Goal: Transaction & Acquisition: Download file/media

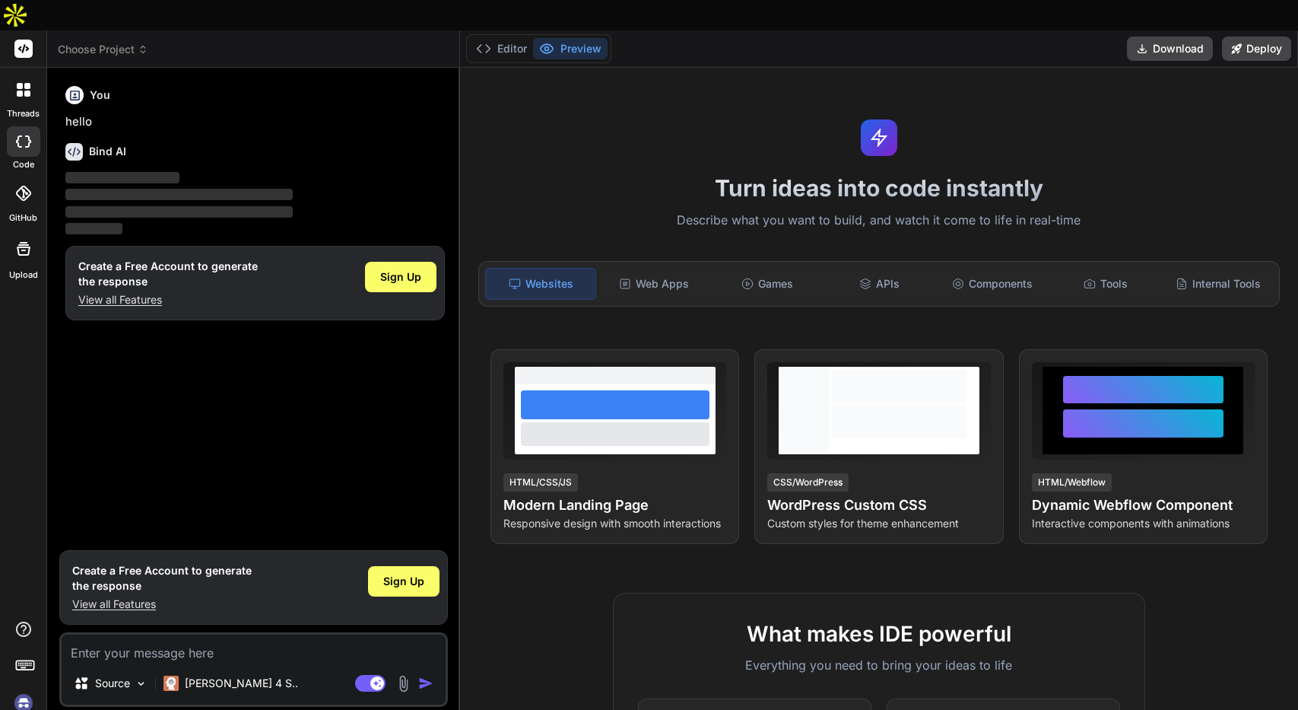
type textarea "x"
click at [672, 268] on div "Web Apps" at bounding box center [654, 284] width 110 height 32
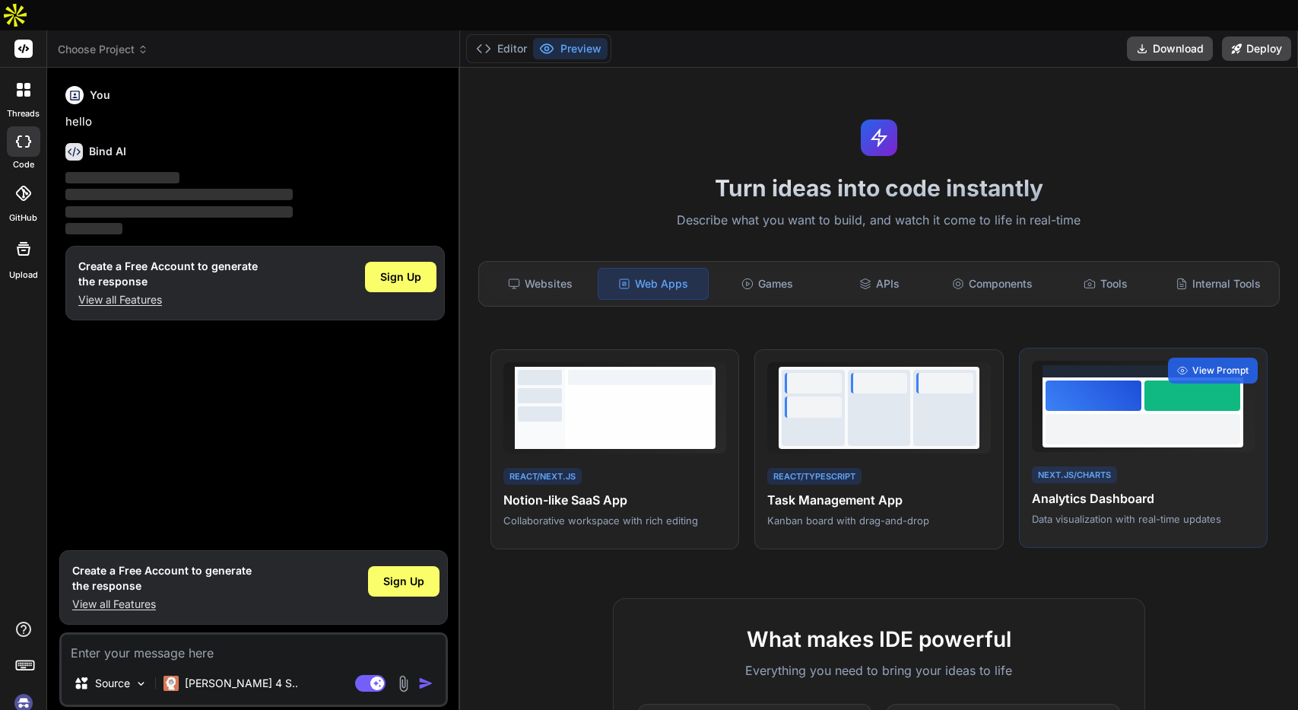
click at [1056, 414] on div at bounding box center [1143, 429] width 195 height 30
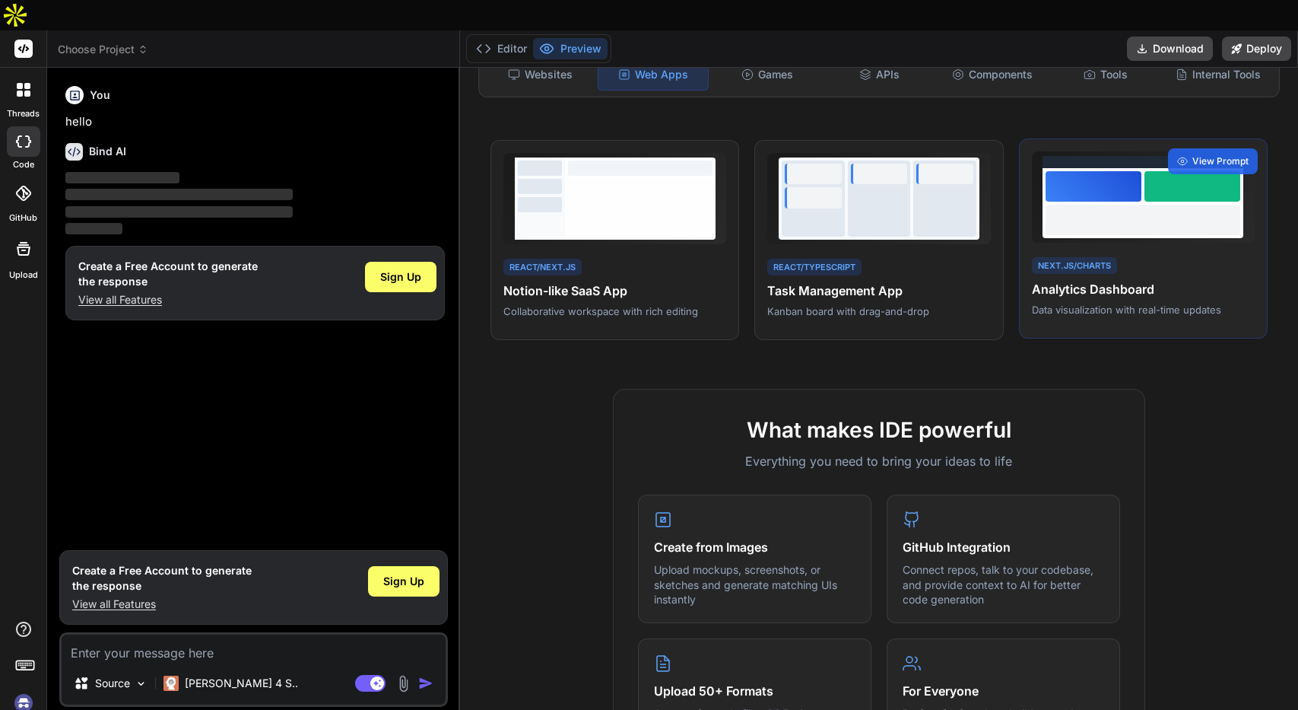
scroll to position [99, 0]
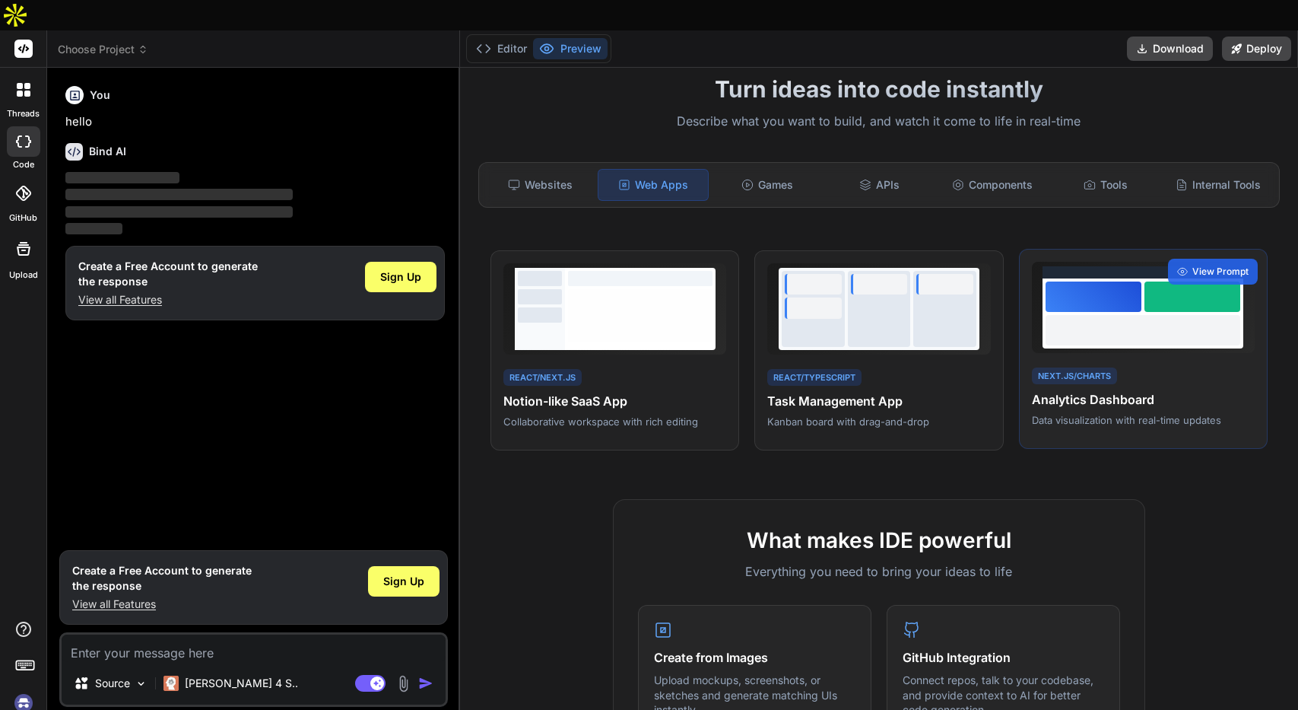
click at [1108, 390] on h4 "Analytics Dashboard" at bounding box center [1143, 399] width 223 height 18
click at [1206, 265] on span "View Prompt" at bounding box center [1221, 272] width 56 height 14
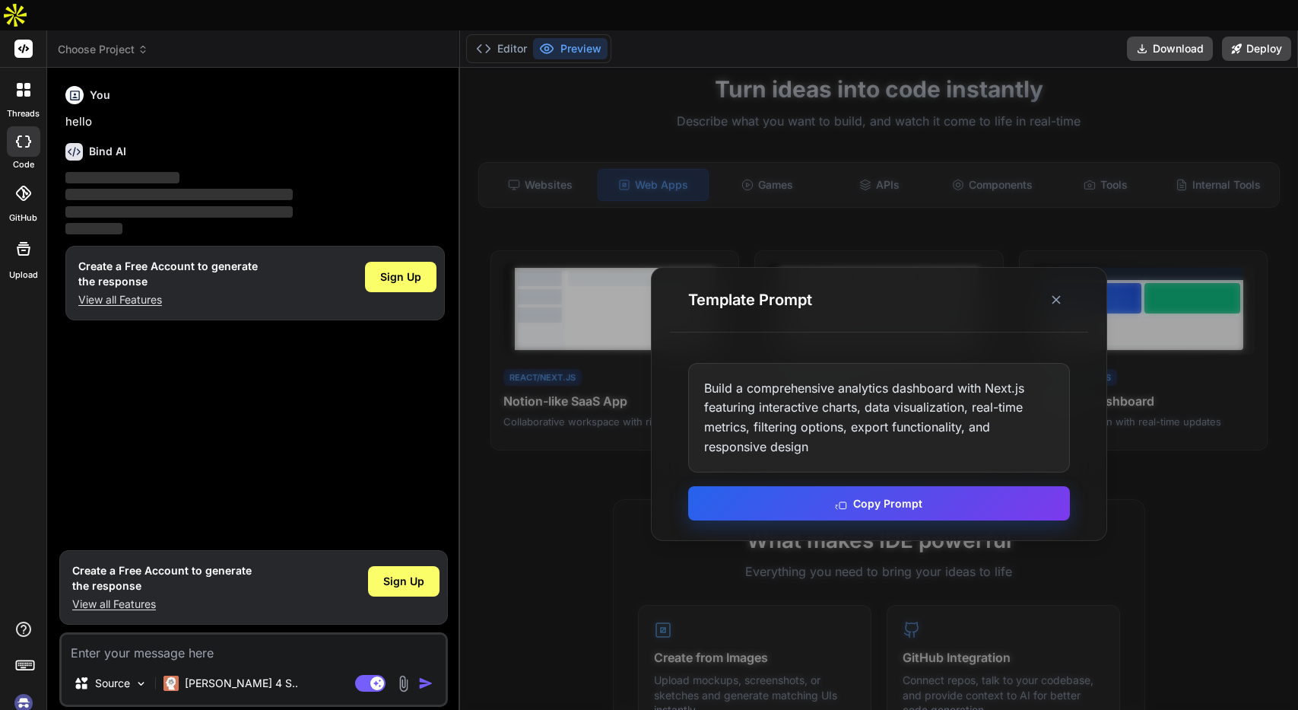
click at [815, 486] on button "Copy Prompt" at bounding box center [879, 503] width 382 height 34
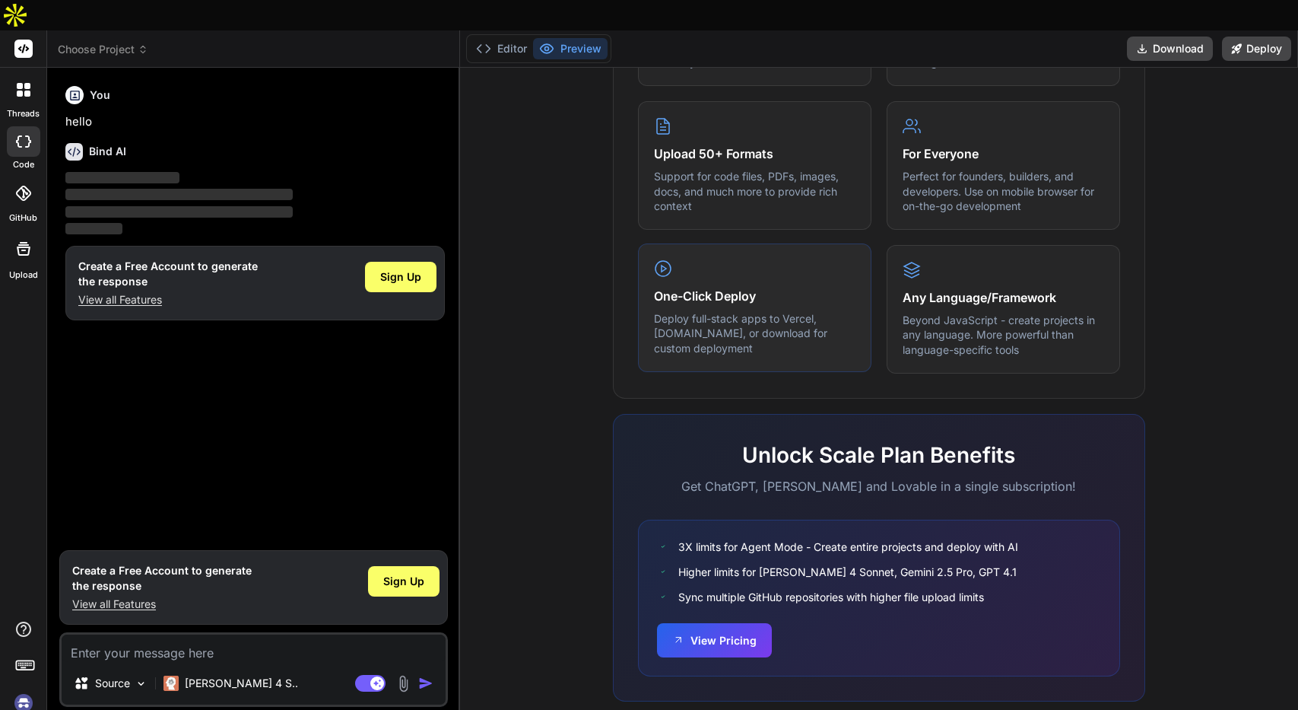
scroll to position [0, 0]
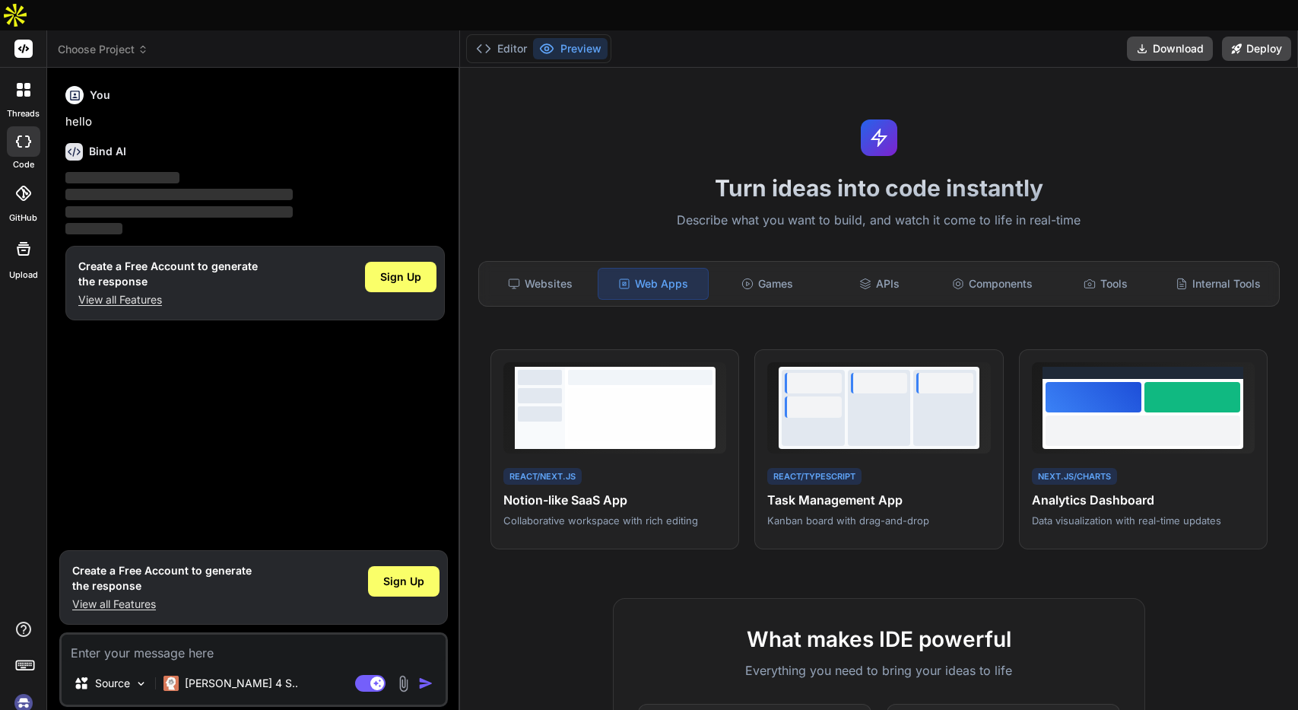
click at [8, 176] on div at bounding box center [23, 192] width 33 height 33
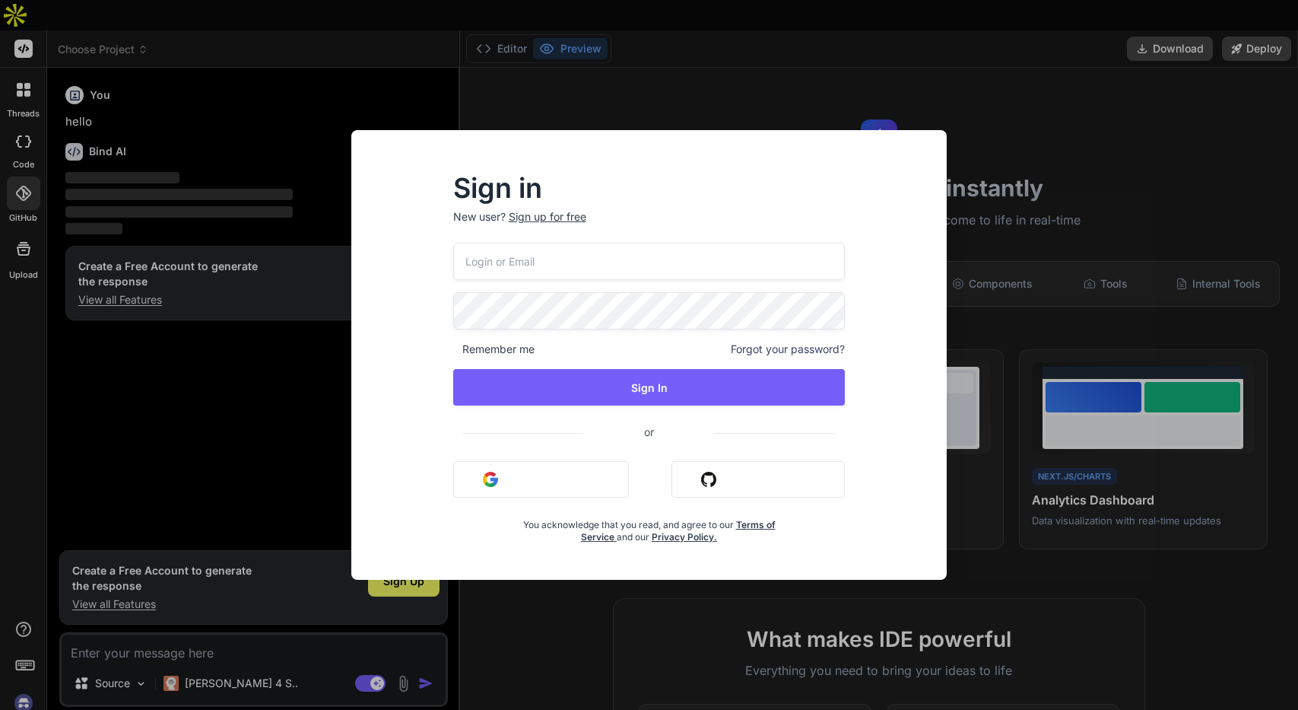
click at [19, 169] on div "Sign in New user? Sign up for free Remember me Forgot your password? Sign In or…" at bounding box center [649, 355] width 1298 height 710
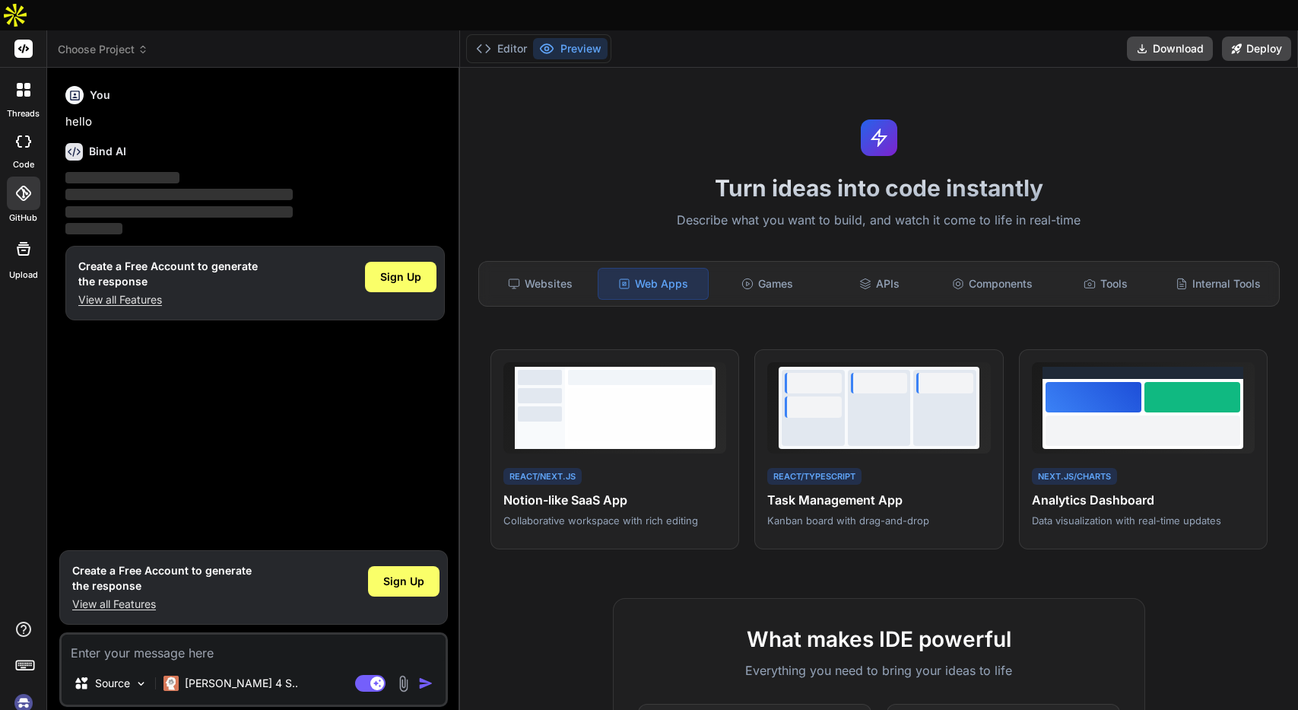
click at [11, 230] on div at bounding box center [23, 248] width 37 height 37
click at [16, 74] on div at bounding box center [24, 90] width 32 height 32
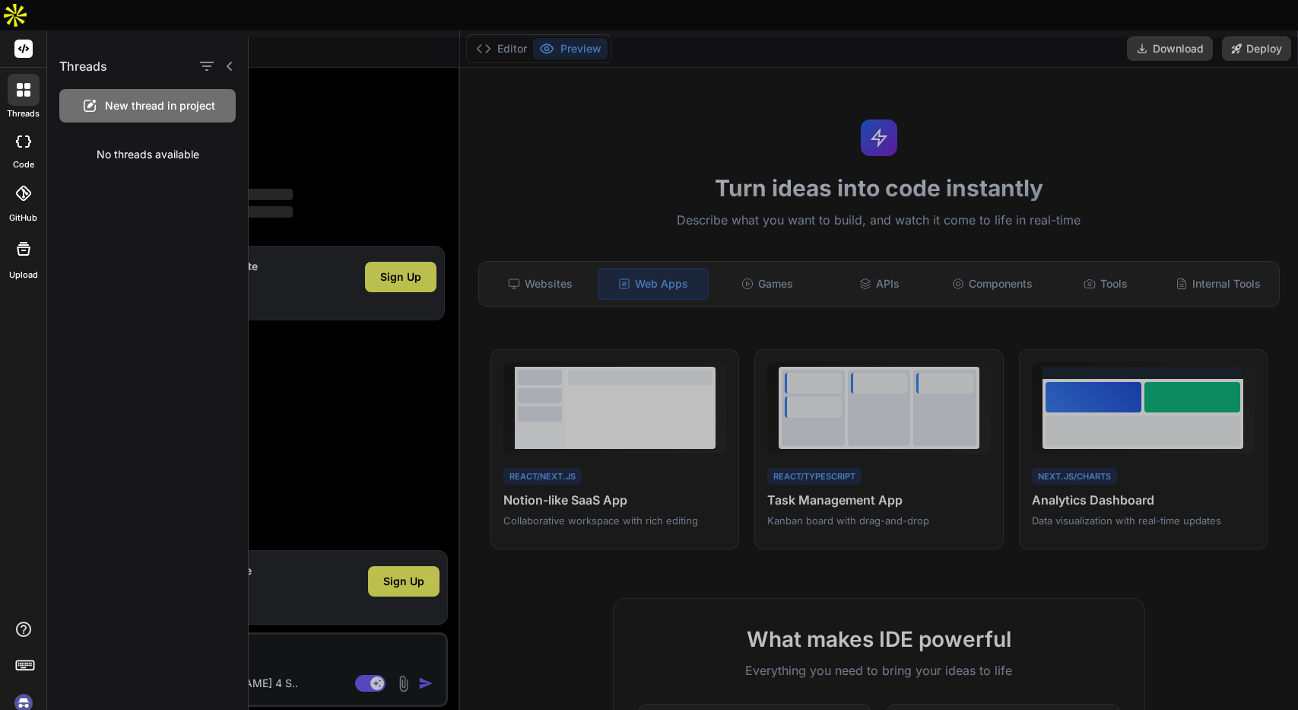
click at [424, 135] on div at bounding box center [774, 373] width 1050 height 672
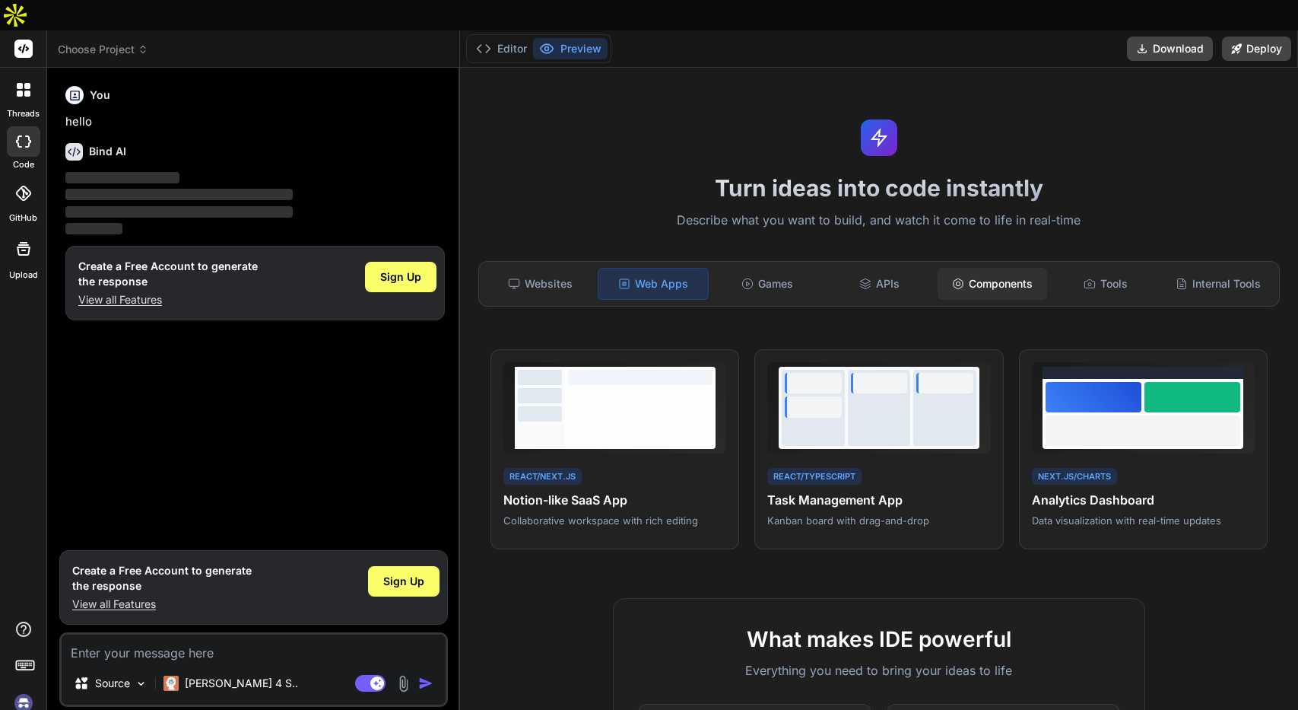
click at [990, 268] on div "Components" at bounding box center [993, 284] width 110 height 32
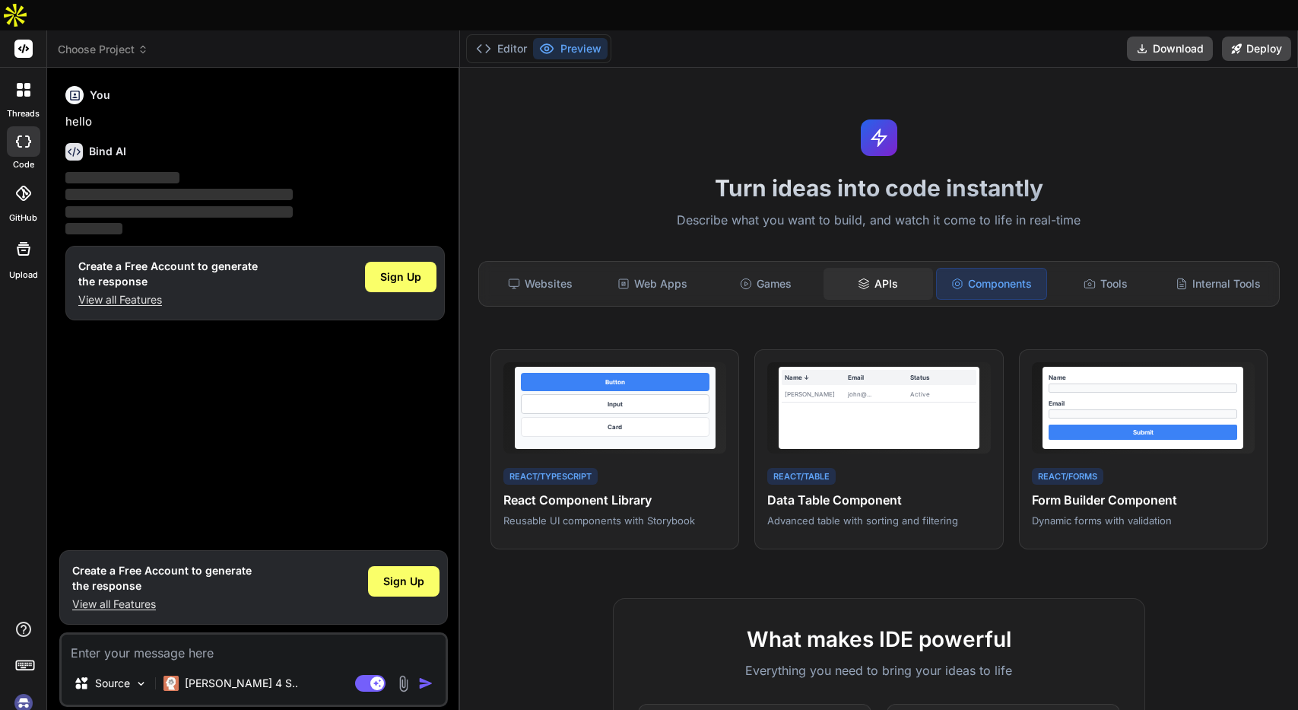
click at [901, 268] on div "APIs" at bounding box center [879, 284] width 110 height 32
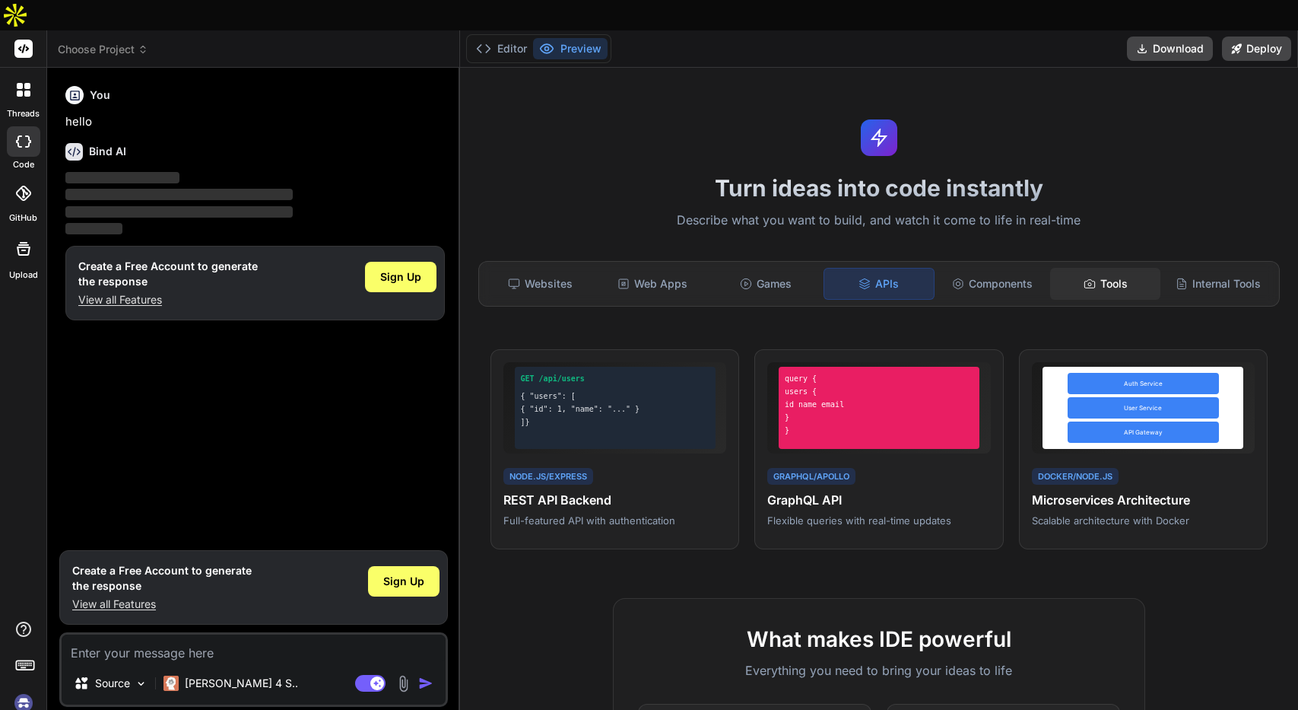
click at [1102, 268] on div "Tools" at bounding box center [1105, 284] width 110 height 32
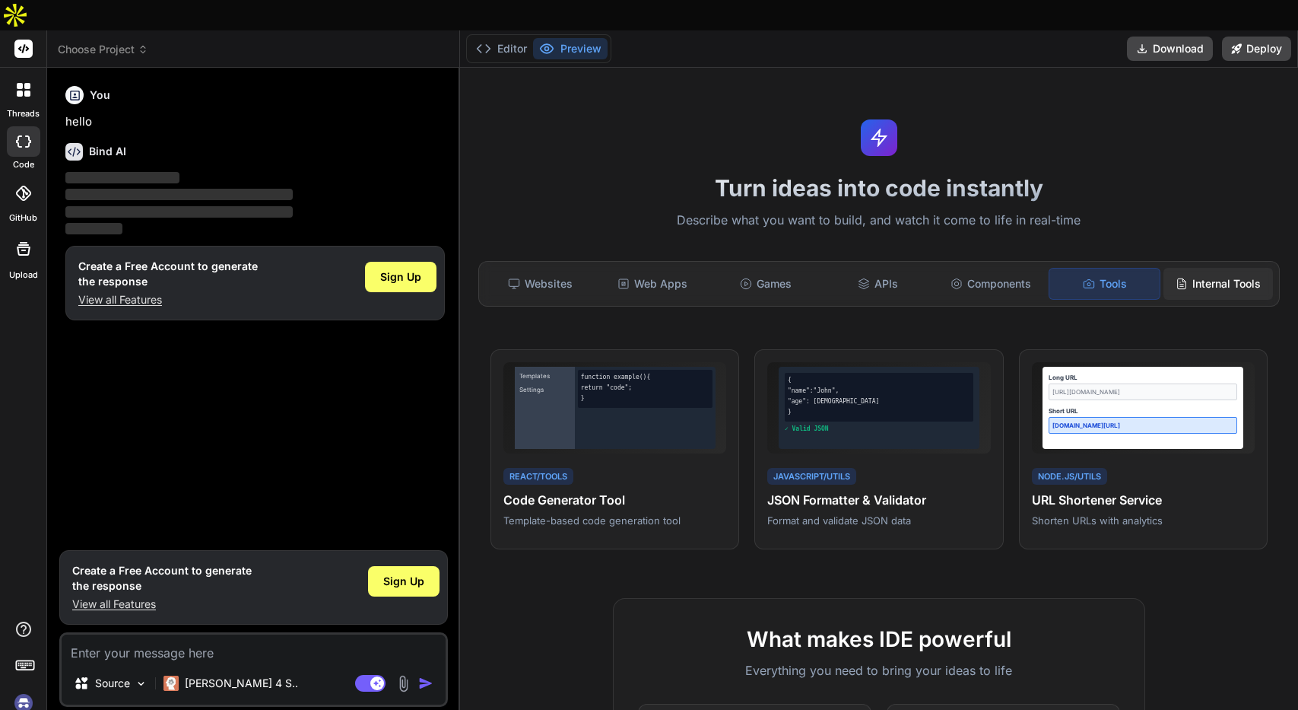
click at [1184, 278] on polyline at bounding box center [1184, 279] width 3 height 3
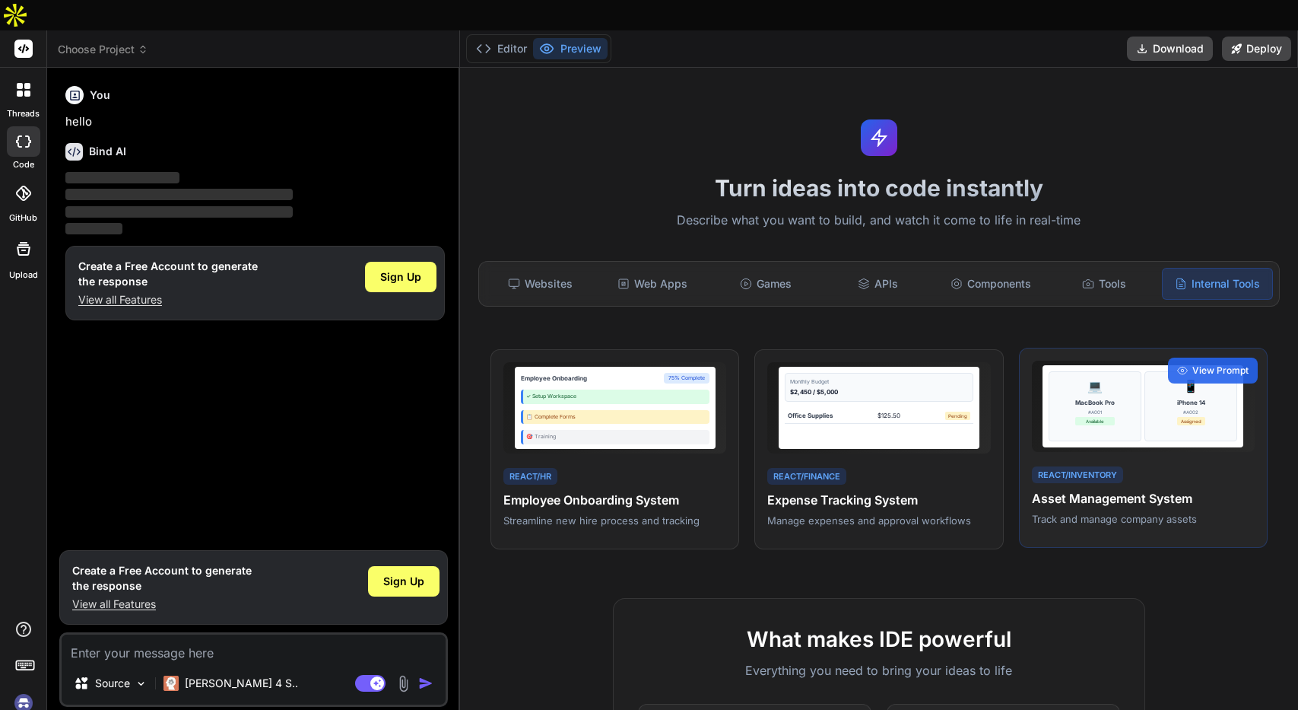
click at [1152, 380] on div "📱 iPhone 14 #A002 Assigned" at bounding box center [1191, 406] width 93 height 70
click at [1082, 480] on div "React/Inventory Asset Management System Track and manage company assets" at bounding box center [1143, 495] width 223 height 62
click at [1077, 489] on h4 "Asset Management System" at bounding box center [1143, 498] width 223 height 18
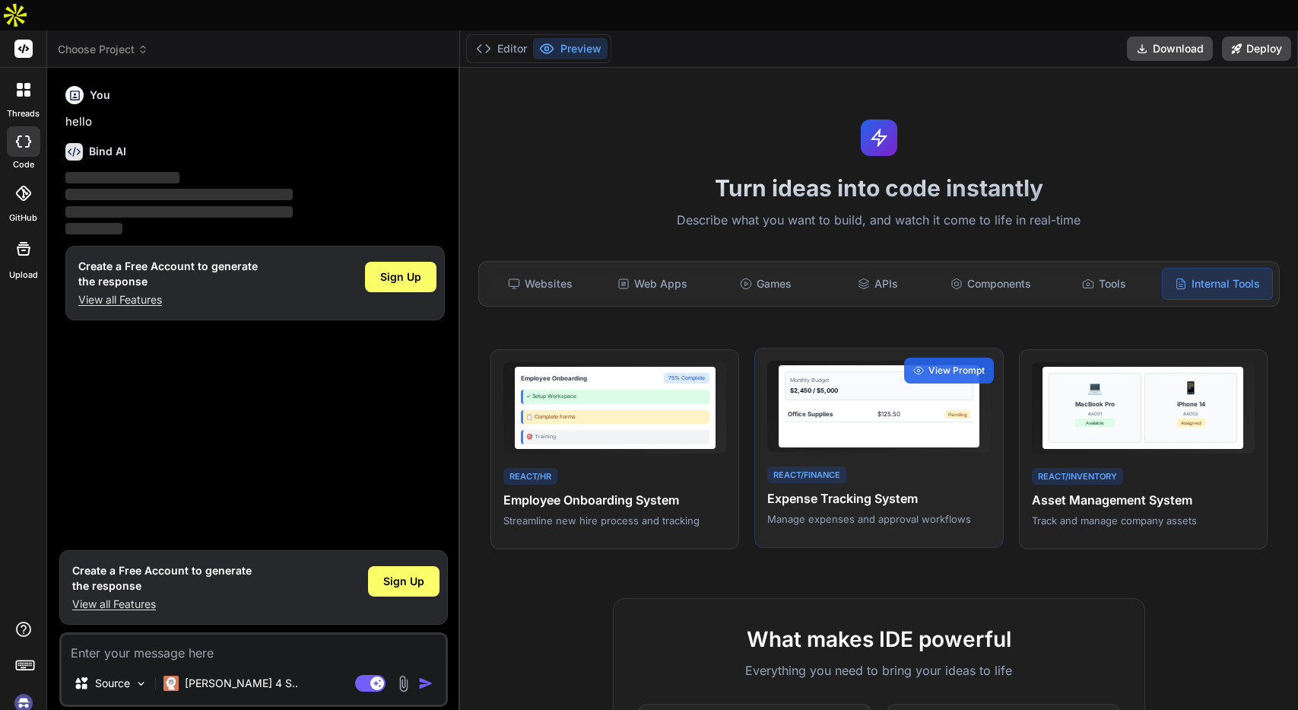
click at [909, 464] on div "React/Finance Expense Tracking System Manage expenses and approval workflows" at bounding box center [878, 495] width 223 height 62
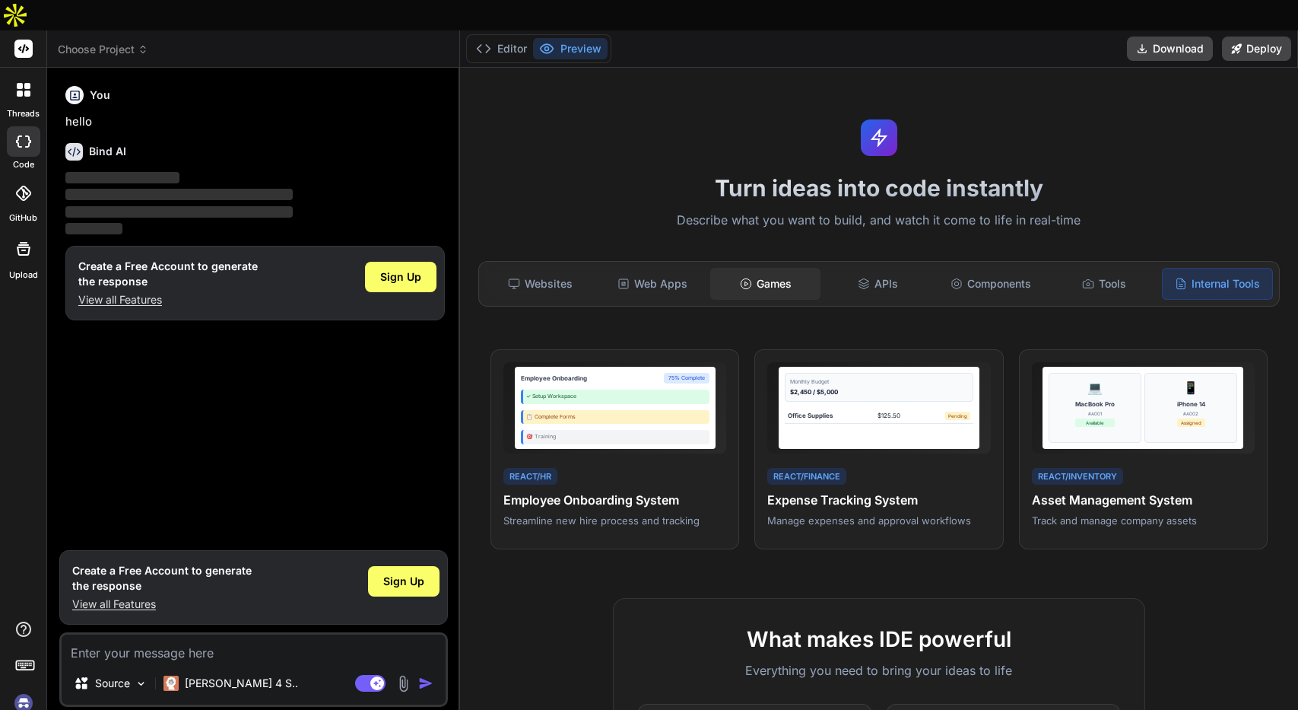
click at [745, 268] on div "Games" at bounding box center [765, 284] width 110 height 32
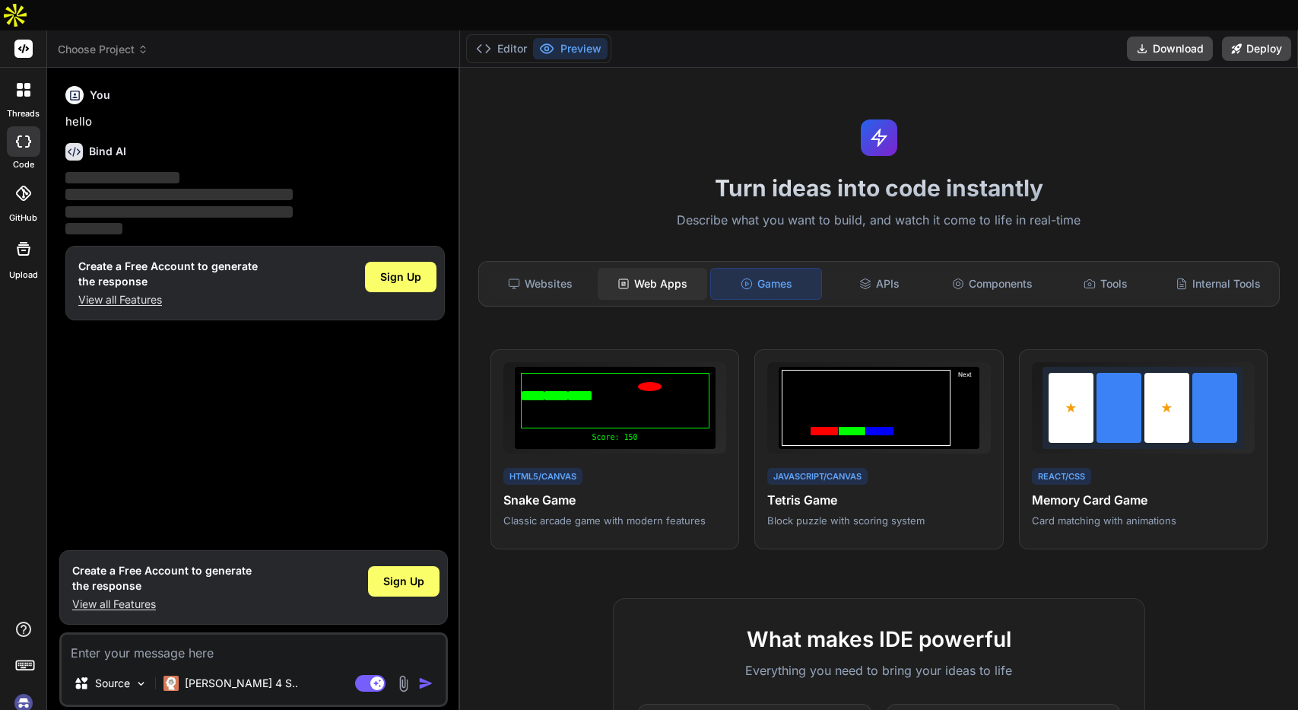
click at [682, 268] on div "Web Apps" at bounding box center [653, 284] width 110 height 32
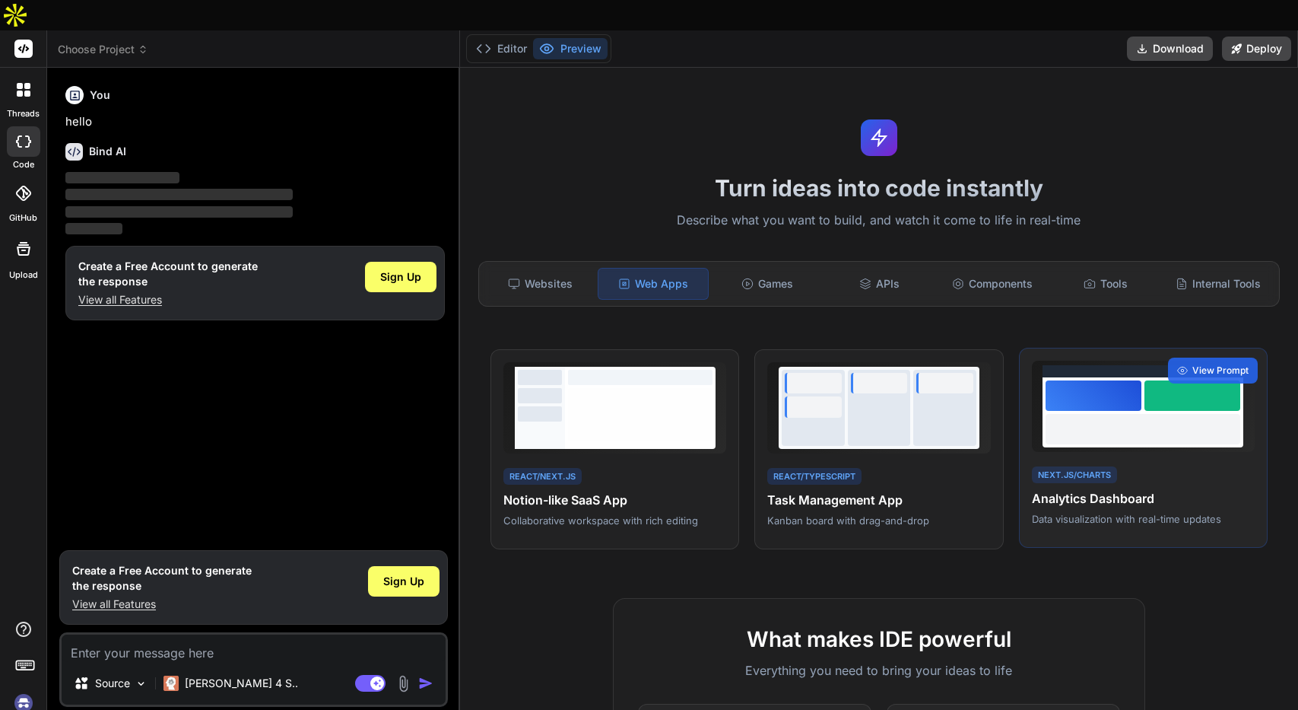
click at [1149, 414] on div at bounding box center [1143, 429] width 195 height 30
click at [1137, 414] on div at bounding box center [1143, 429] width 195 height 30
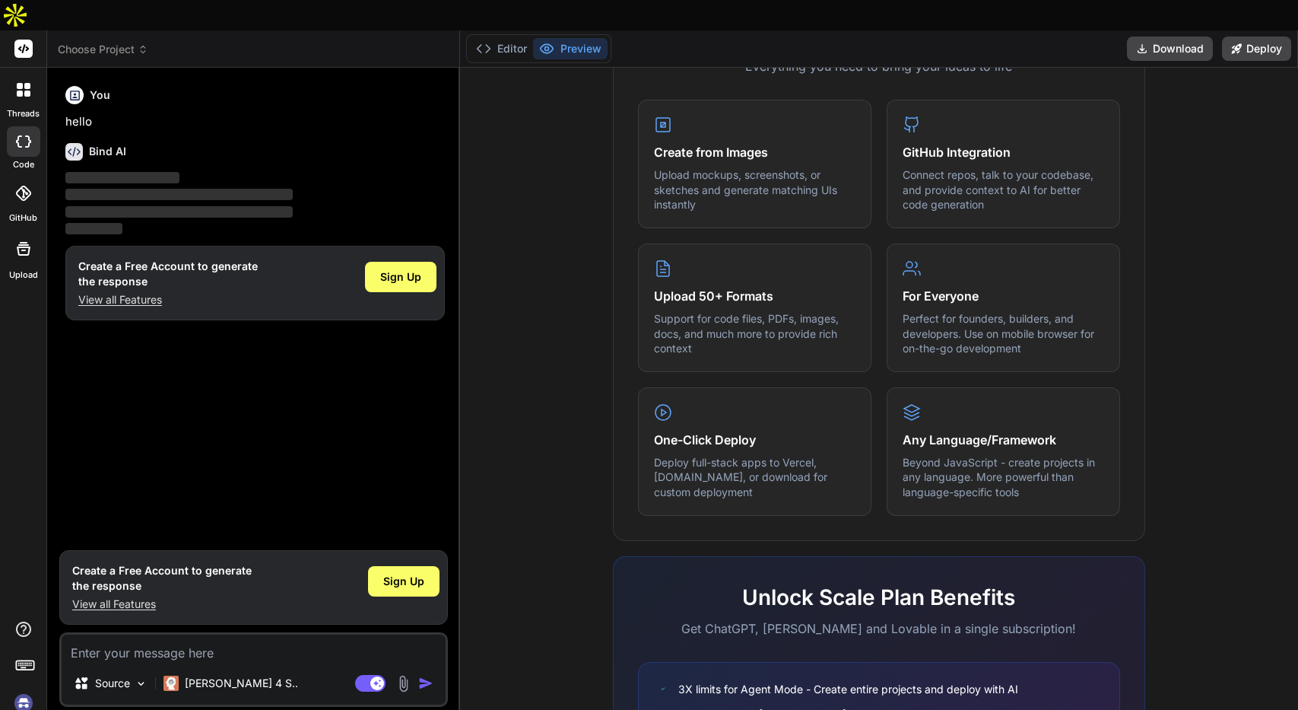
scroll to position [746, 0]
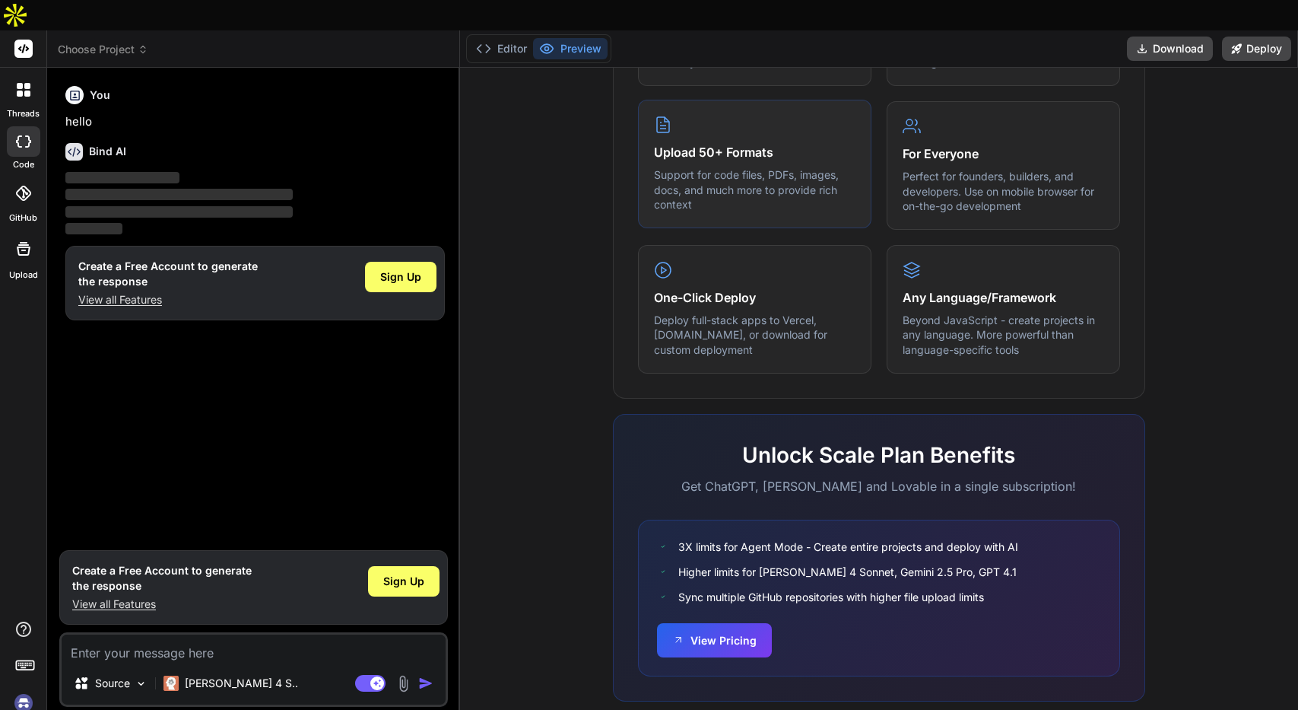
click at [708, 143] on h4 "Upload 50+ Formats" at bounding box center [755, 152] width 202 height 18
click at [736, 280] on div "One-Click Deploy Deploy full-stack apps to Vercel, [DOMAIN_NAME], or download f…" at bounding box center [755, 307] width 234 height 129
drag, startPoint x: 713, startPoint y: 265, endPoint x: 815, endPoint y: 335, distance: 124.3
click at [809, 330] on div "One-Click Deploy Deploy full-stack apps to Vercel, [DOMAIN_NAME], or download f…" at bounding box center [755, 307] width 234 height 129
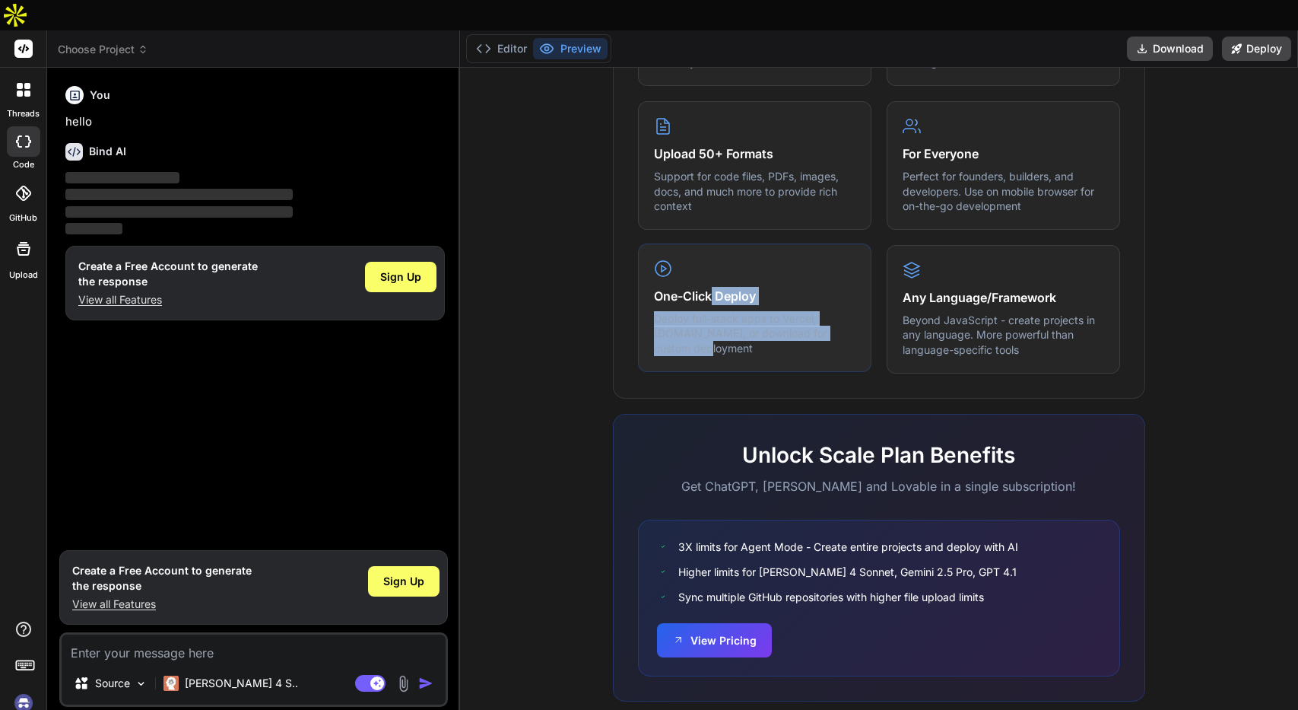
click at [815, 335] on div "One-Click Deploy Deploy full-stack apps to Vercel, [DOMAIN_NAME], or download f…" at bounding box center [755, 307] width 234 height 129
click at [24, 653] on icon at bounding box center [24, 663] width 21 height 21
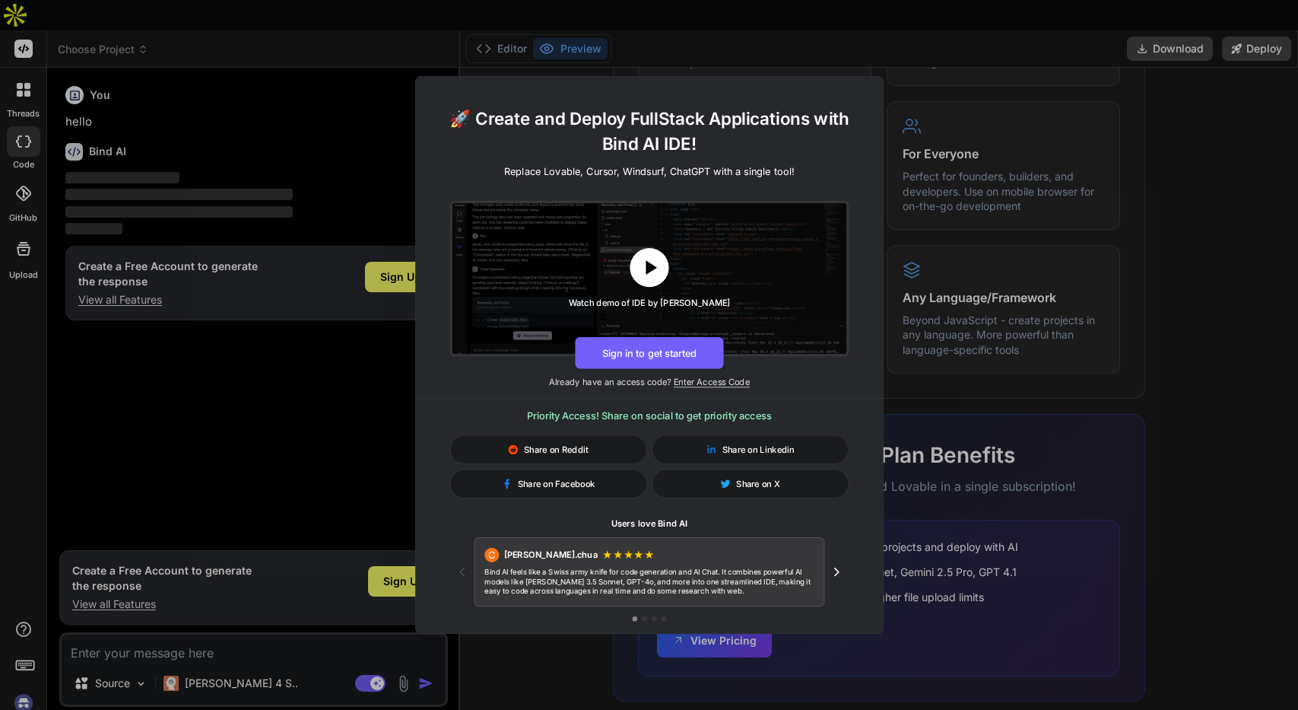
click at [656, 273] on icon at bounding box center [649, 268] width 24 height 24
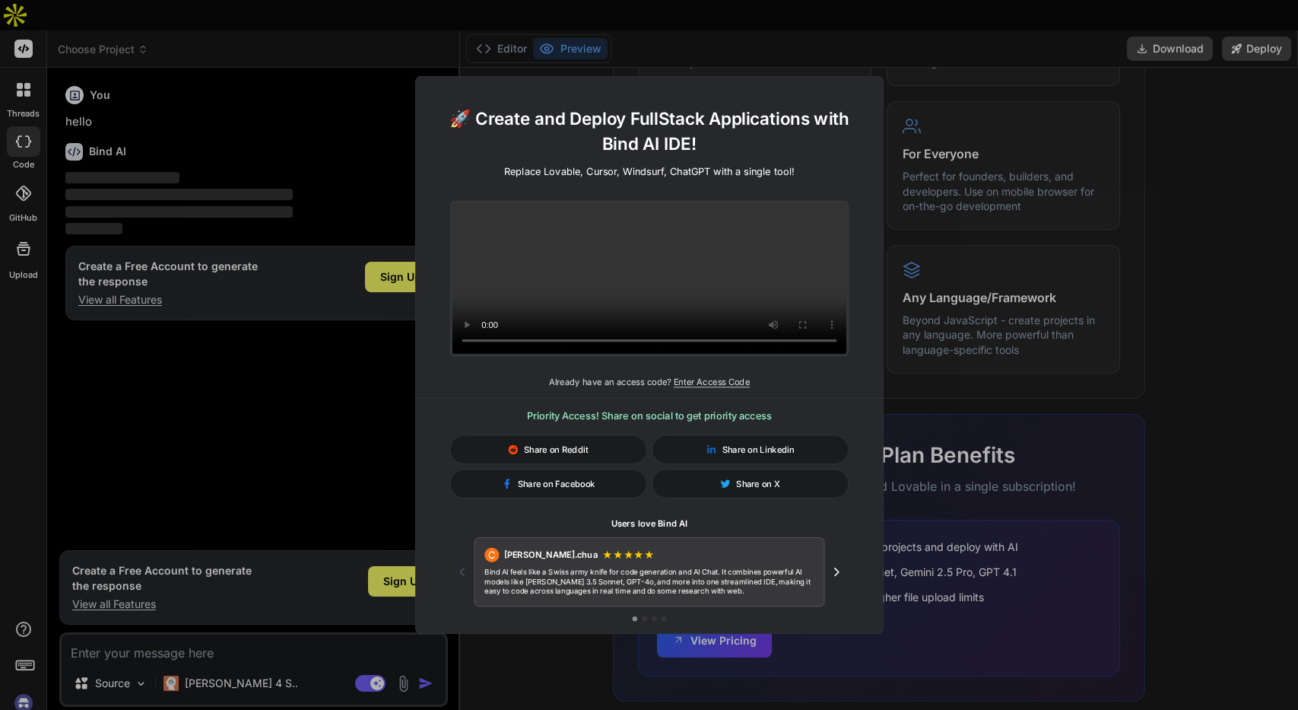
click at [1093, 300] on div "🚀 Create and Deploy FullStack Applications with Bind AI IDE! Replace Lovable, C…" at bounding box center [649, 355] width 1298 height 710
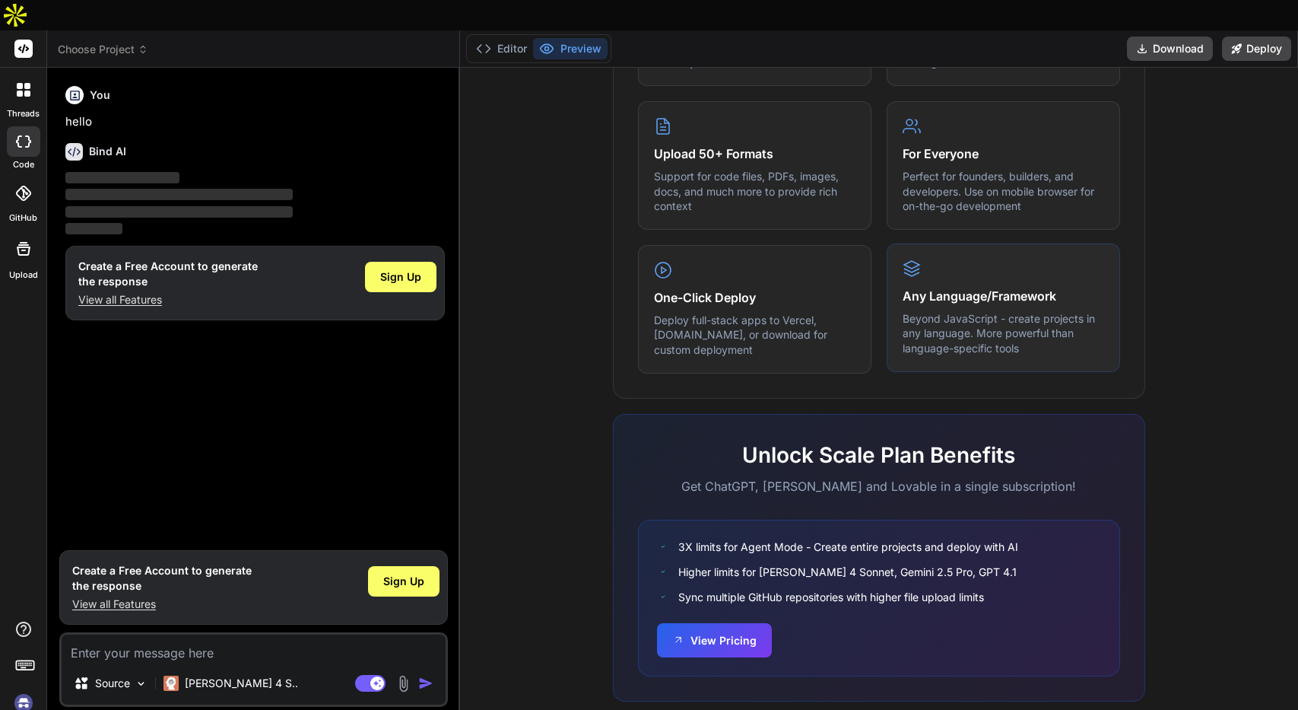
scroll to position [0, 0]
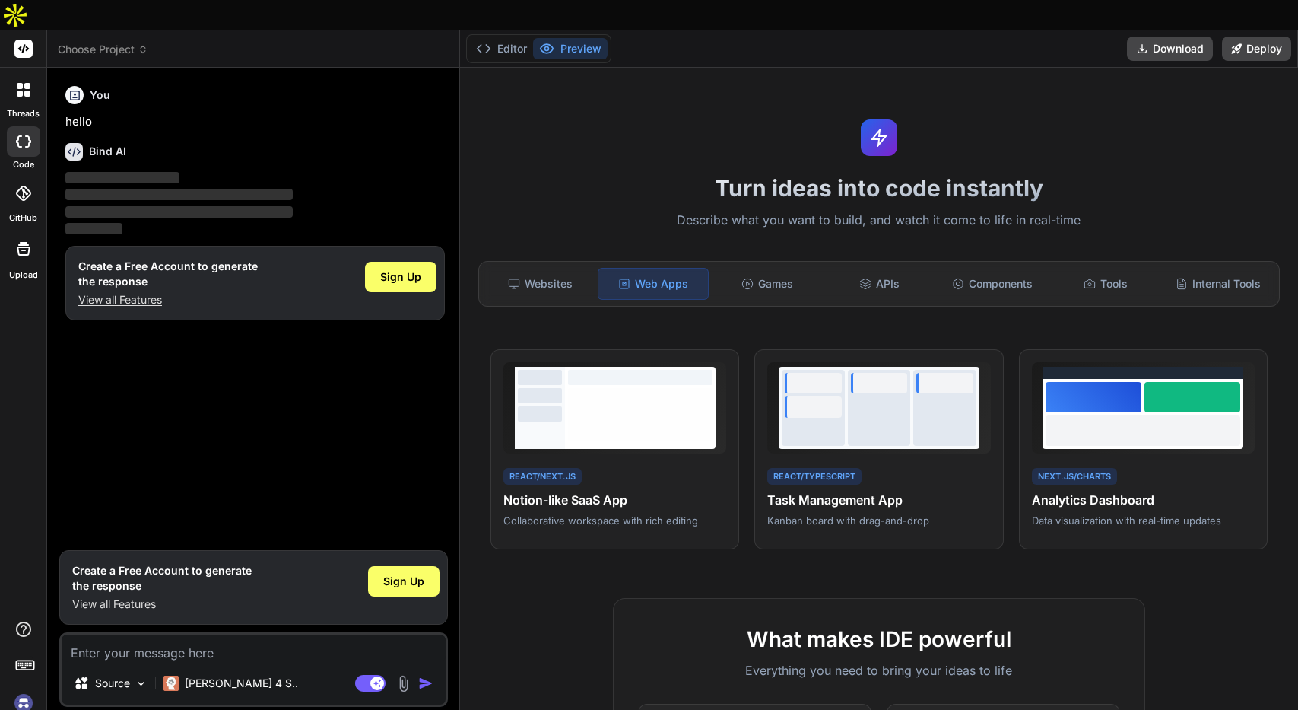
click at [1165, 31] on div "Editor Preview Download Deploy" at bounding box center [879, 48] width 838 height 37
click at [1171, 37] on button "Download" at bounding box center [1170, 49] width 86 height 24
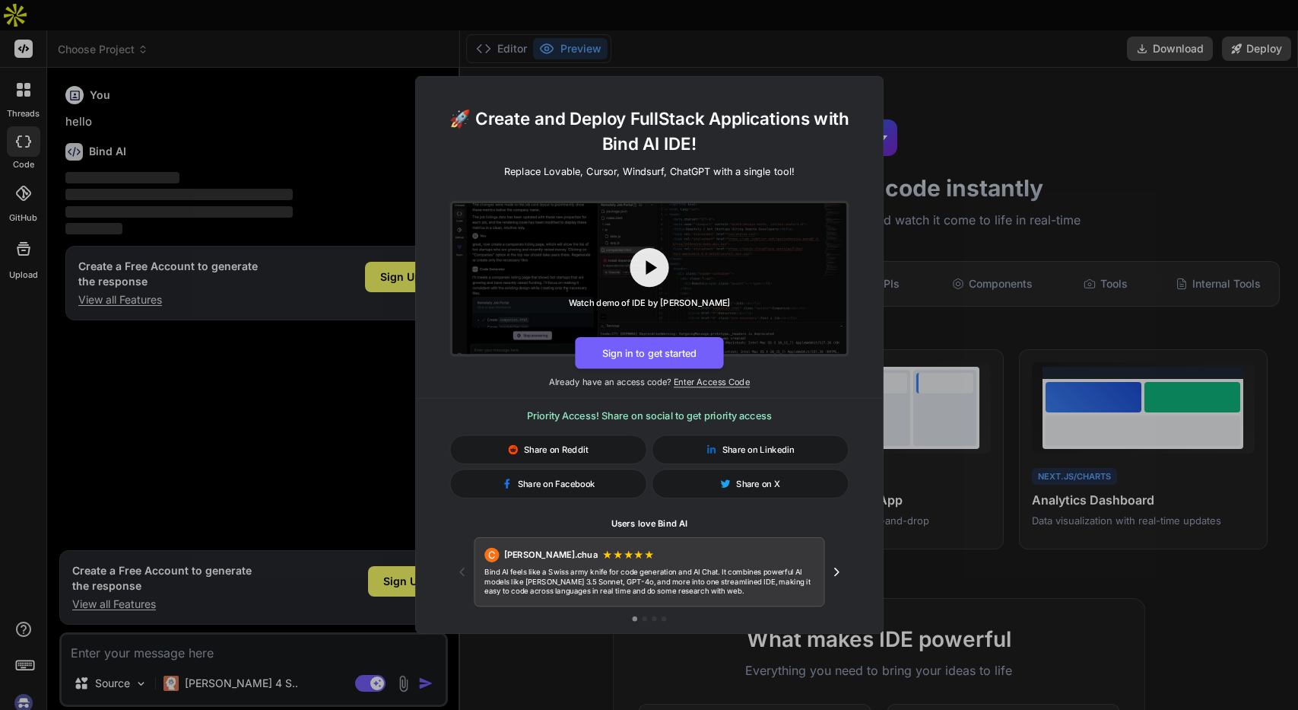
click at [1144, 109] on div "🚀 Create and Deploy FullStack Applications with Bind AI IDE! Replace Lovable, C…" at bounding box center [649, 355] width 1298 height 710
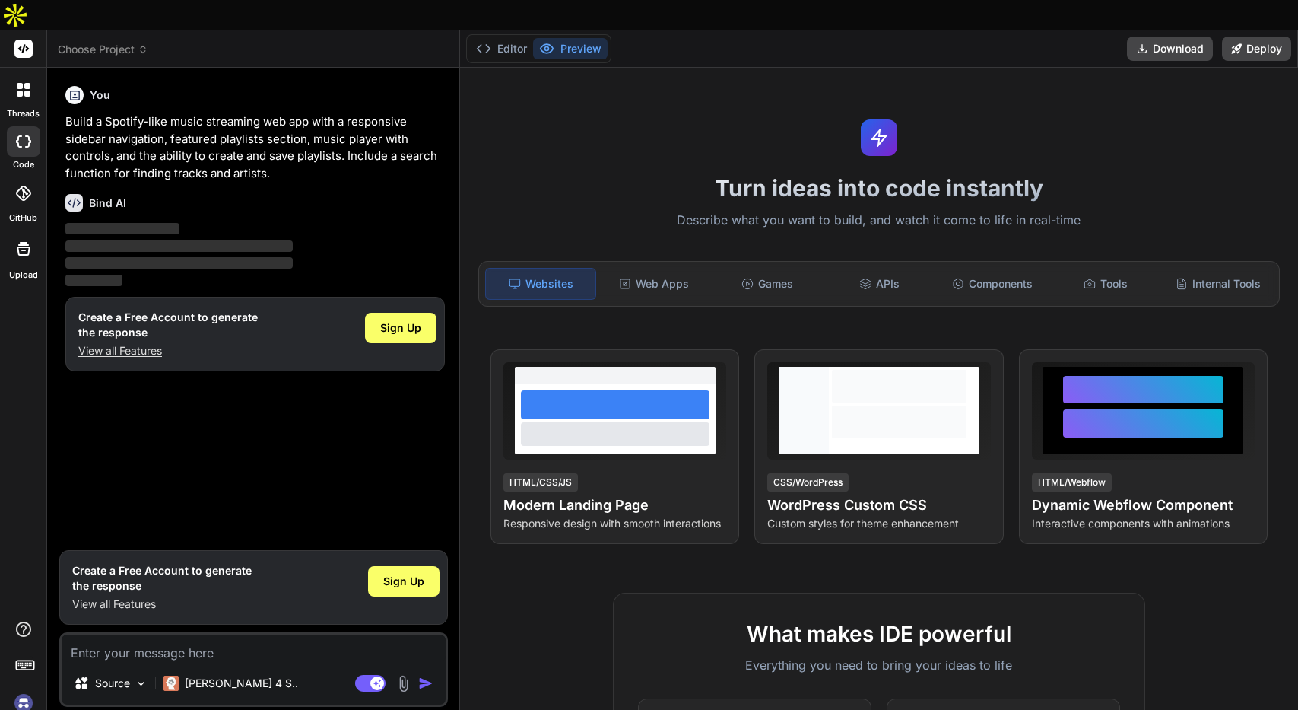
click at [186, 221] on p "‌" at bounding box center [255, 229] width 380 height 17
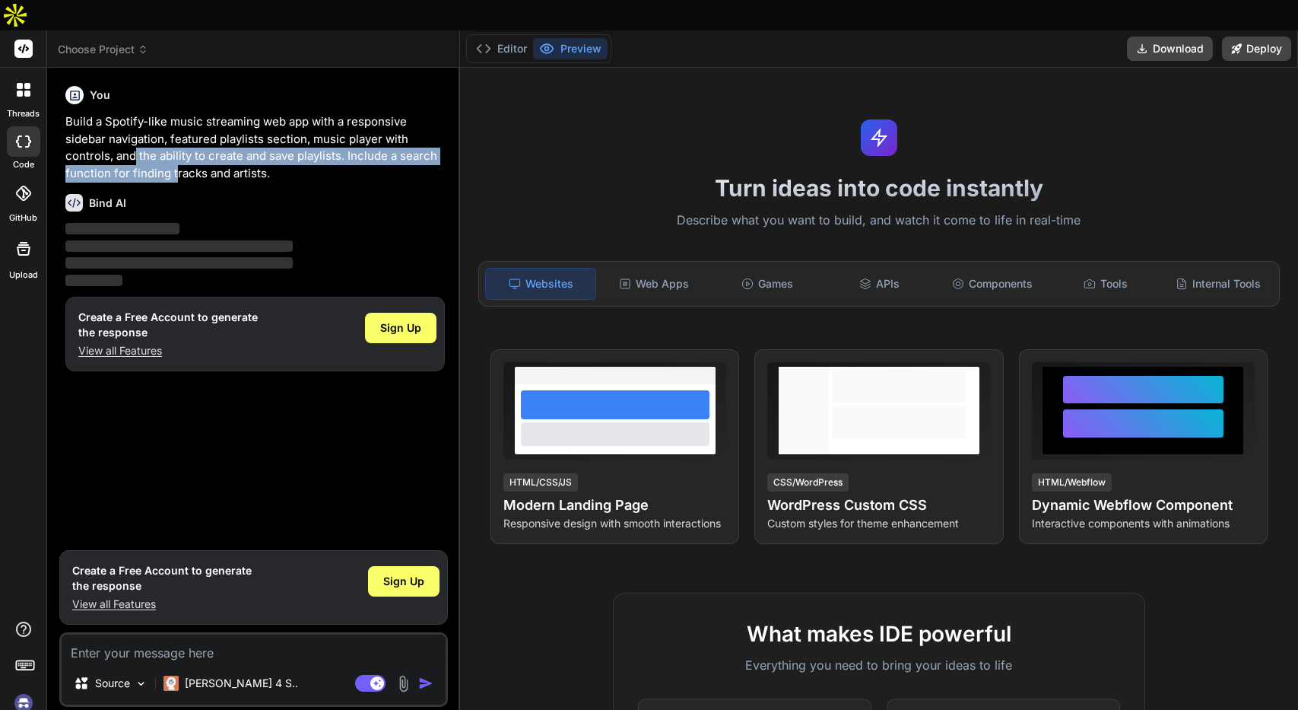
drag, startPoint x: 134, startPoint y: 131, endPoint x: 250, endPoint y: 232, distance: 154.2
click at [228, 196] on div "You Build a Spotify-like music streaming web app with a responsive sidebar navi…" at bounding box center [255, 311] width 386 height 462
type textarea "x"
click at [250, 257] on span "‌" at bounding box center [178, 262] width 227 height 11
